Goal: Task Accomplishment & Management: Use online tool/utility

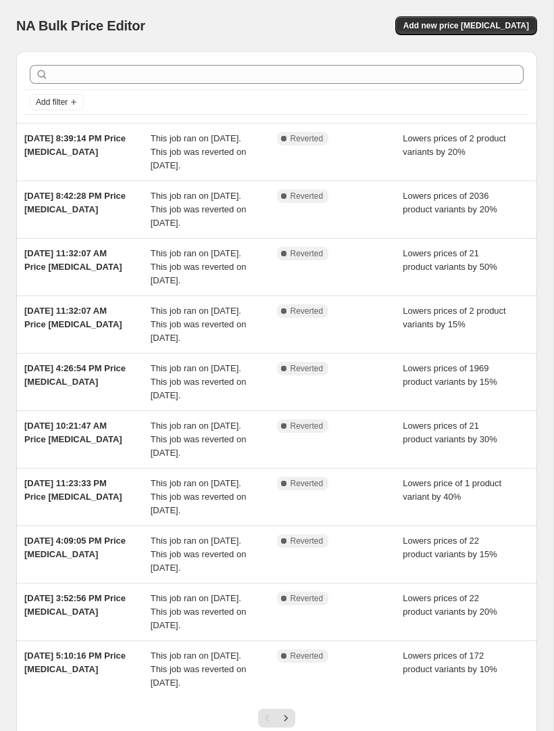
click at [487, 32] on button "Add new price [MEDICAL_DATA]" at bounding box center [466, 25] width 142 height 19
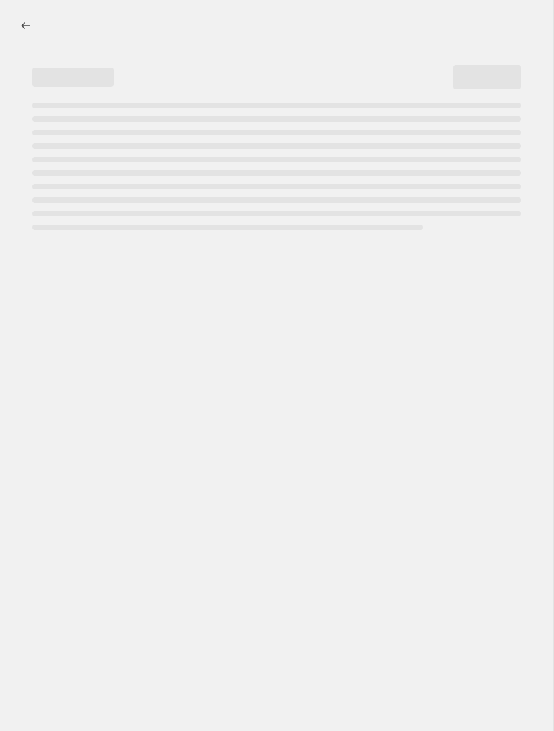
select select "percentage"
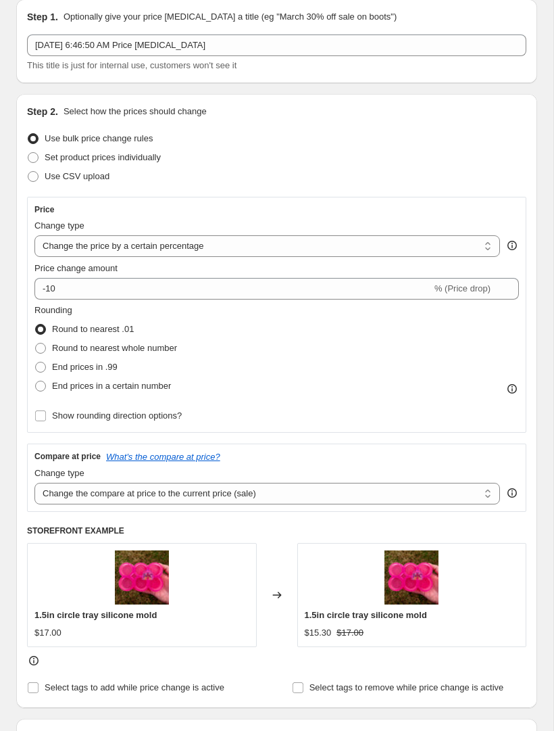
scroll to position [71, 0]
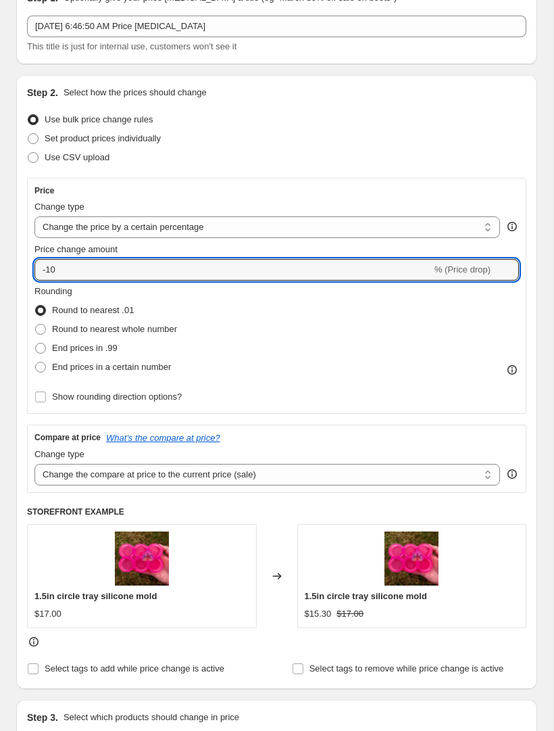
click at [289, 270] on input "-10" at bounding box center [232, 270] width 397 height 22
type input "-1"
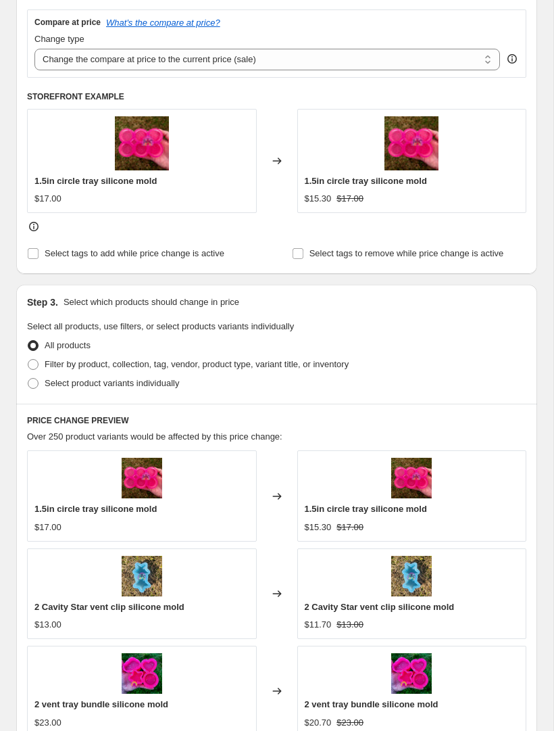
scroll to position [499, 0]
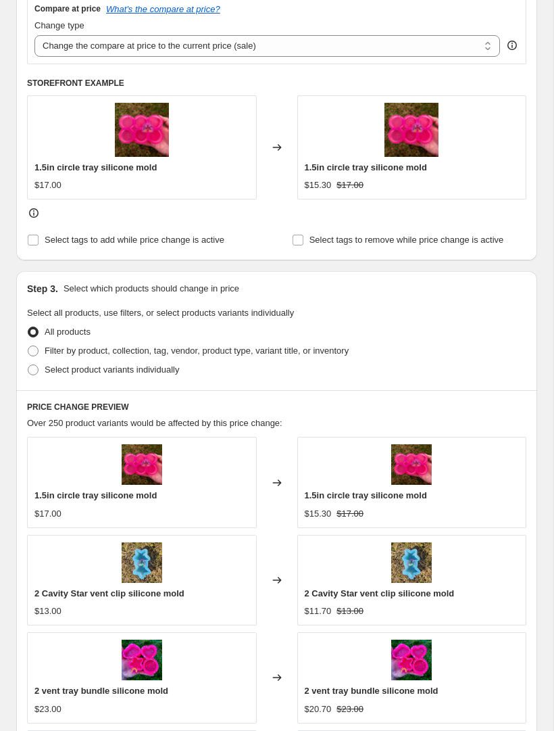
type input "-50"
click at [193, 358] on span "Filter by product, collection, tag, vendor, product type, variant title, or inv…" at bounding box center [197, 351] width 304 height 14
click at [28, 346] on input "Filter by product, collection, tag, vendor, product type, variant title, or inv…" at bounding box center [28, 345] width 1 height 1
radio input "true"
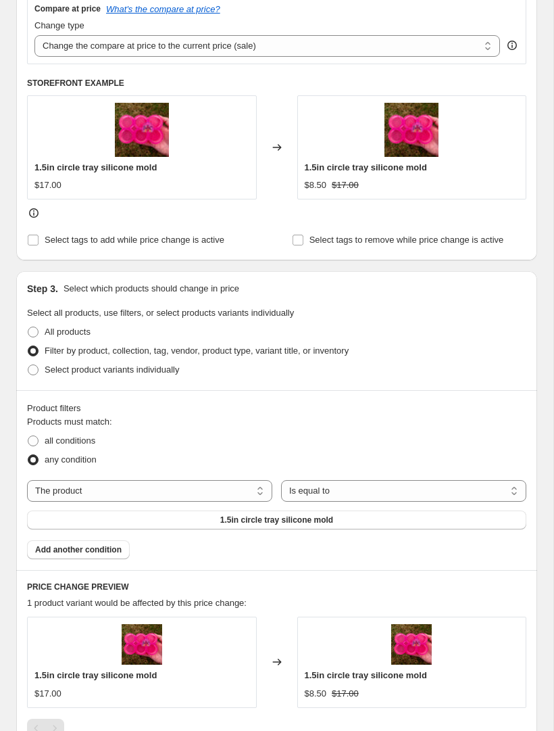
click at [224, 493] on select "The product The product's collection The product's tag The product's vendor The…" at bounding box center [149, 491] width 245 height 22
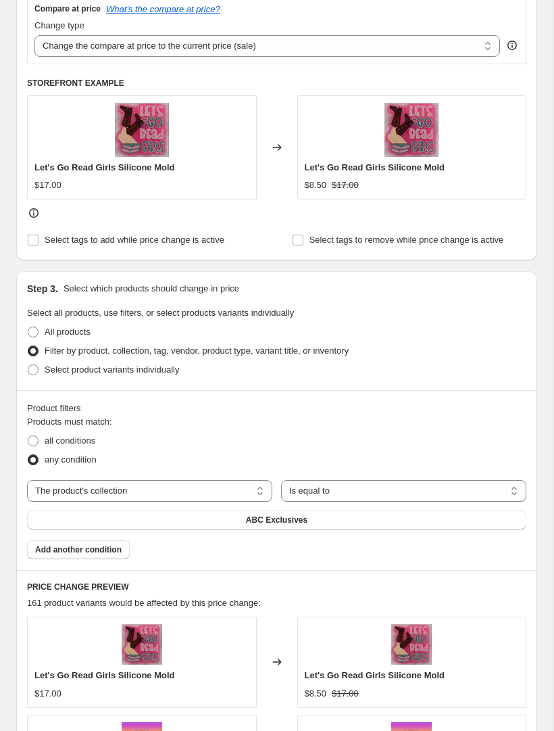
click at [336, 519] on button "ABC Exclusives" at bounding box center [276, 519] width 499 height 19
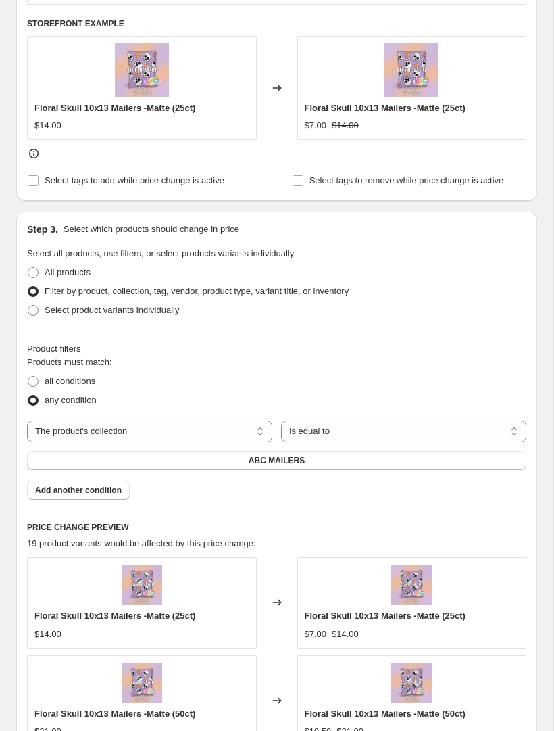
scroll to position [558, 0]
click at [226, 436] on select "The product The product's collection The product's tag The product's vendor The…" at bounding box center [149, 432] width 245 height 22
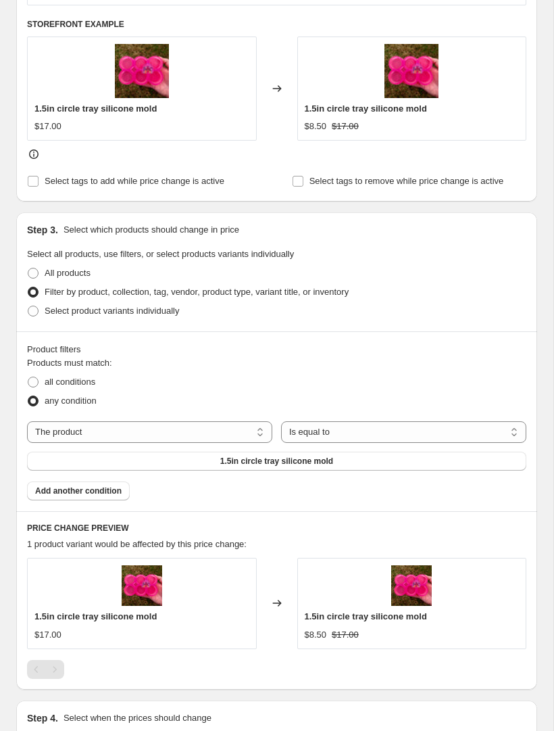
click at [370, 466] on button "1.5in circle tray silicone mold" at bounding box center [276, 460] width 499 height 19
click at [229, 430] on select "The product The product's collection The product's tag The product's vendor The…" at bounding box center [149, 432] width 245 height 22
select select "collection"
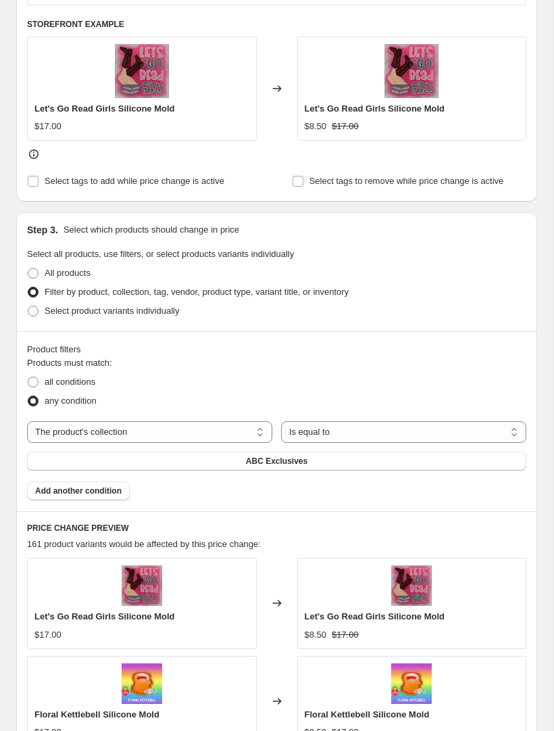
click at [233, 464] on button "ABC Exclusives" at bounding box center [276, 460] width 499 height 19
